Goal: Check status: Check status

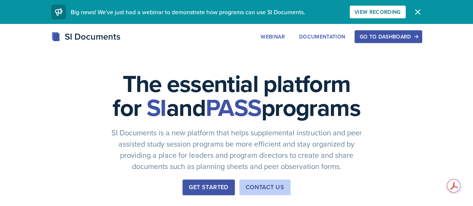
click at [417, 35] on div "Go to Dashboard" at bounding box center [388, 37] width 58 height 6
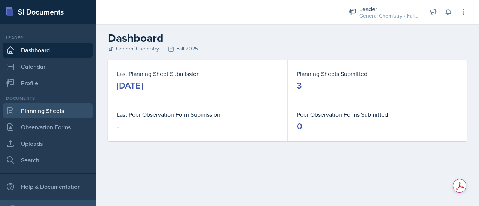
click at [39, 107] on link "Planning Sheets" at bounding box center [48, 110] width 90 height 15
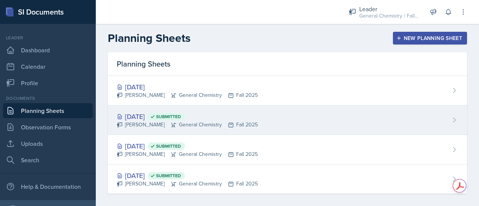
click at [142, 117] on div "[DATE] Submitted" at bounding box center [187, 116] width 141 height 10
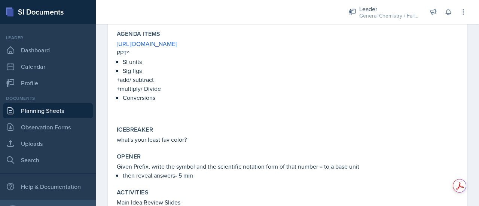
scroll to position [95, 0]
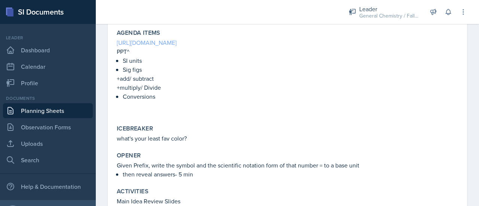
click at [177, 46] on link "[URL][DOMAIN_NAME]" at bounding box center [147, 43] width 60 height 8
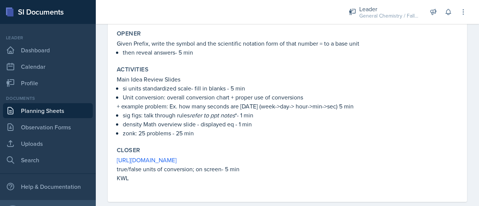
scroll to position [231, 0]
